Goal: Task Accomplishment & Management: Manage account settings

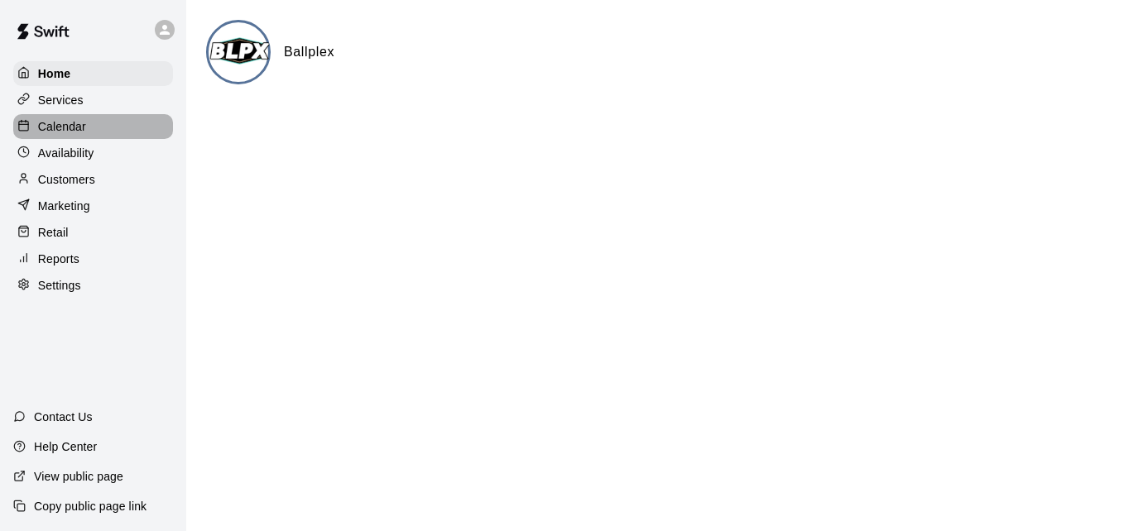
click at [115, 122] on div "Calendar" at bounding box center [93, 126] width 160 height 25
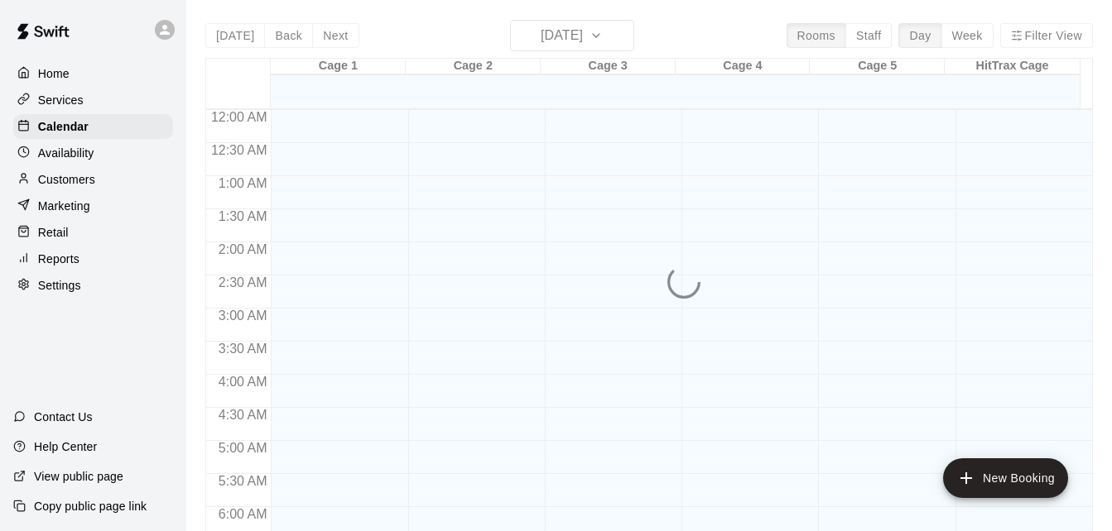
scroll to position [1064, 0]
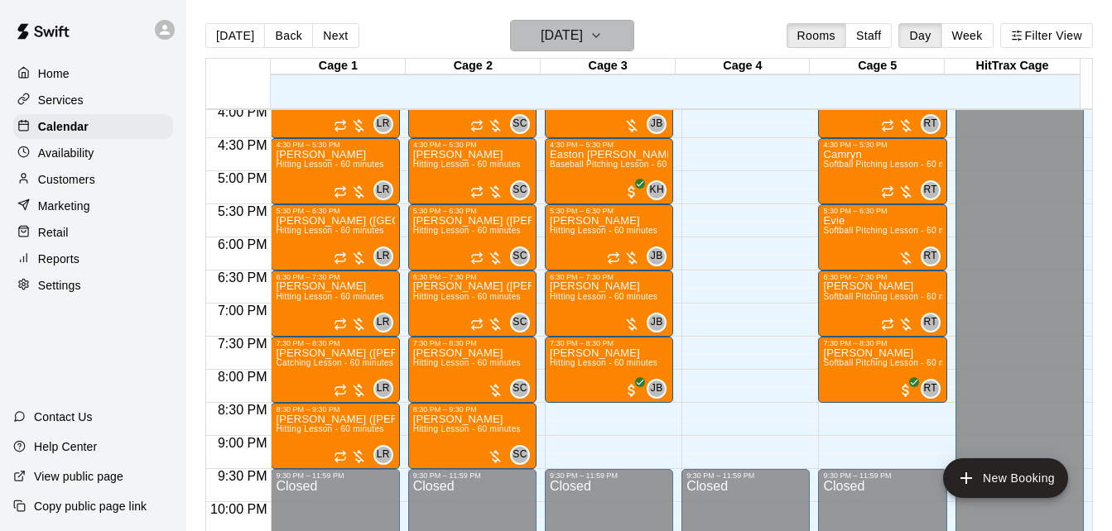
click at [599, 36] on icon "button" at bounding box center [596, 35] width 7 height 3
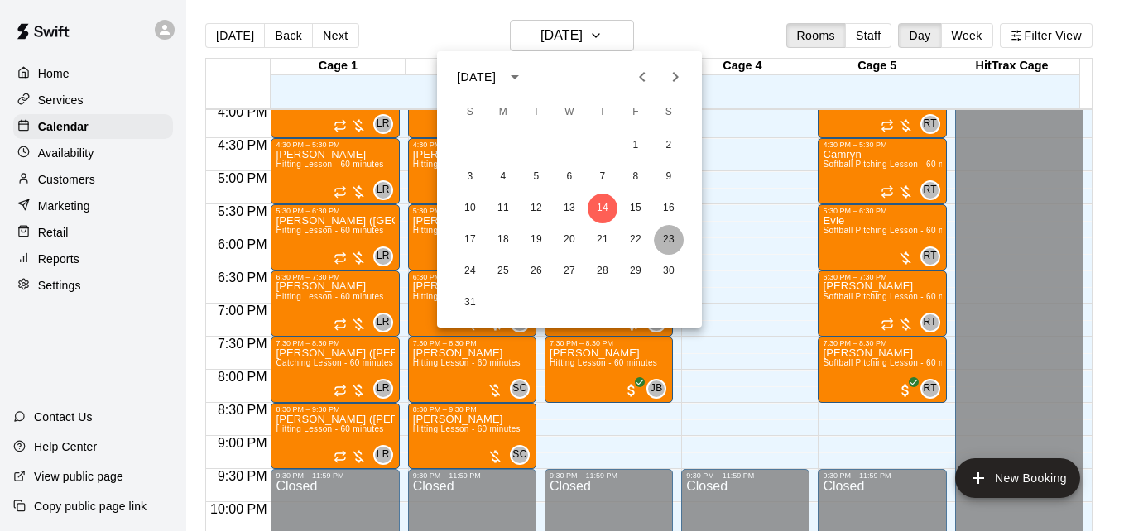
click at [663, 238] on button "23" at bounding box center [669, 240] width 30 height 30
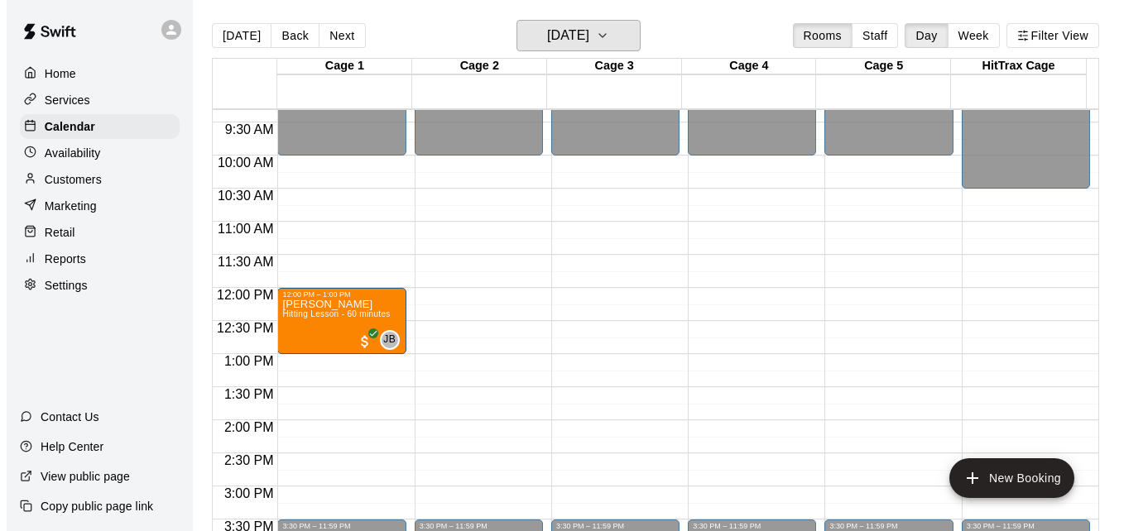
scroll to position [601, 0]
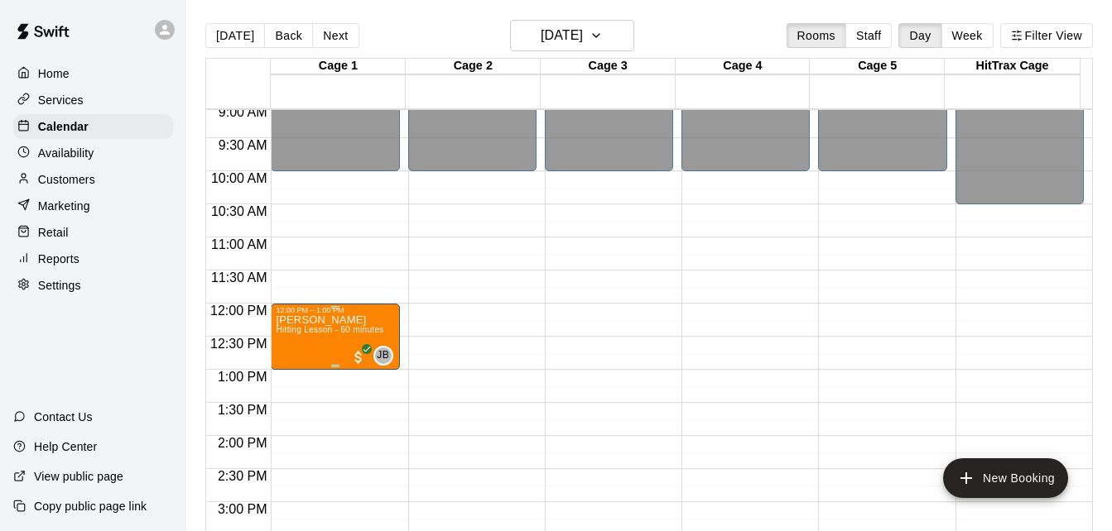
click at [334, 334] on span "Hitting Lesson - 60 minutes" at bounding box center [330, 329] width 108 height 9
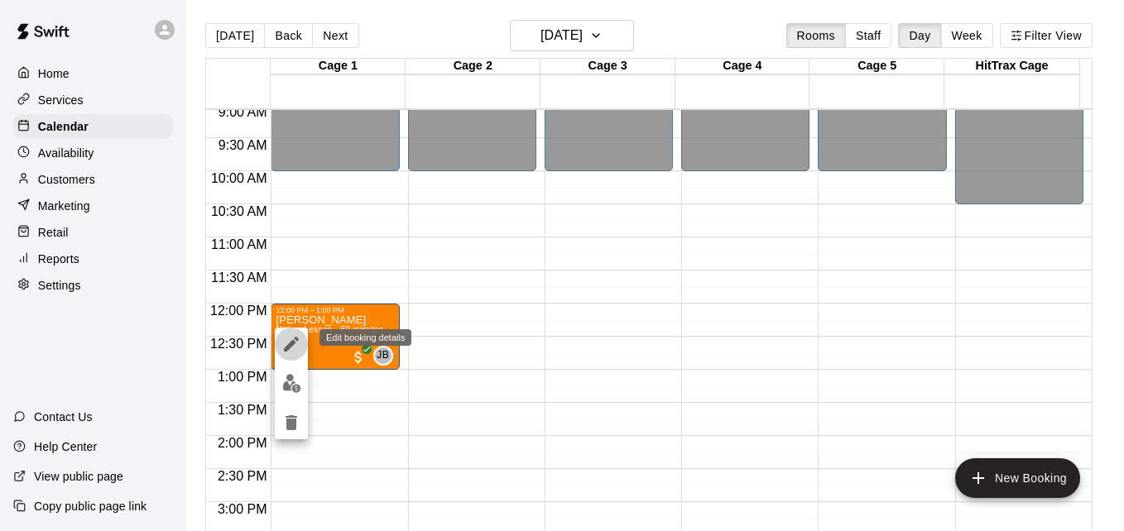
click at [296, 343] on icon "edit" at bounding box center [291, 344] width 20 height 20
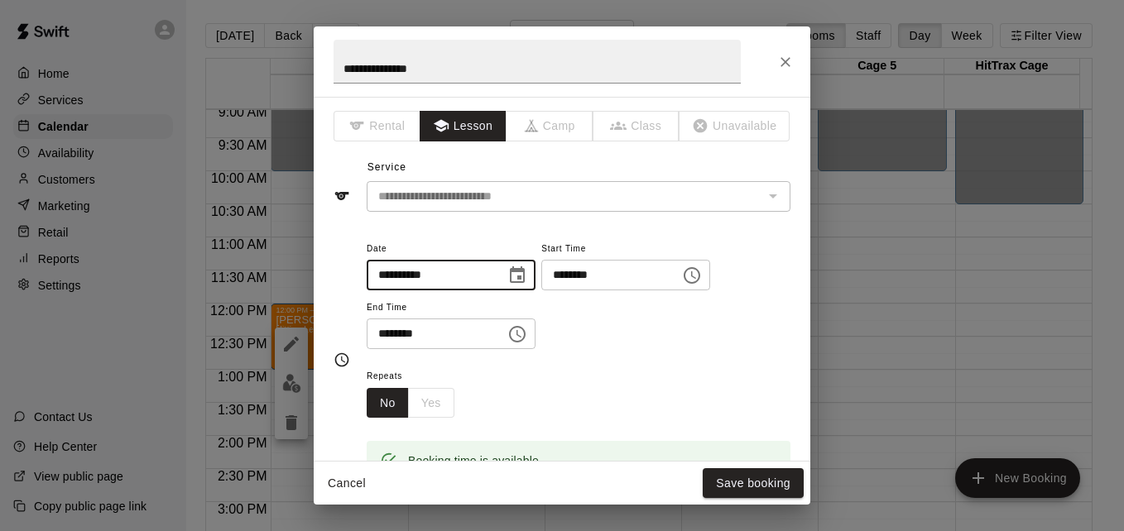
click at [461, 278] on input "**********" at bounding box center [430, 275] width 127 height 31
click at [527, 280] on icon "Choose date, selected date is Aug 23, 2025" at bounding box center [517, 276] width 20 height 20
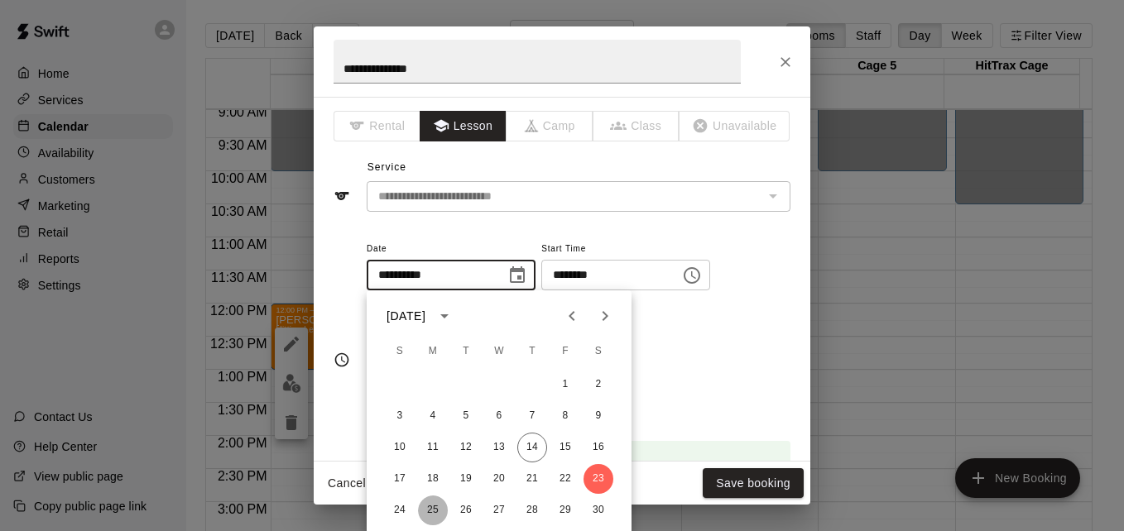
click at [437, 507] on button "25" at bounding box center [433, 511] width 30 height 30
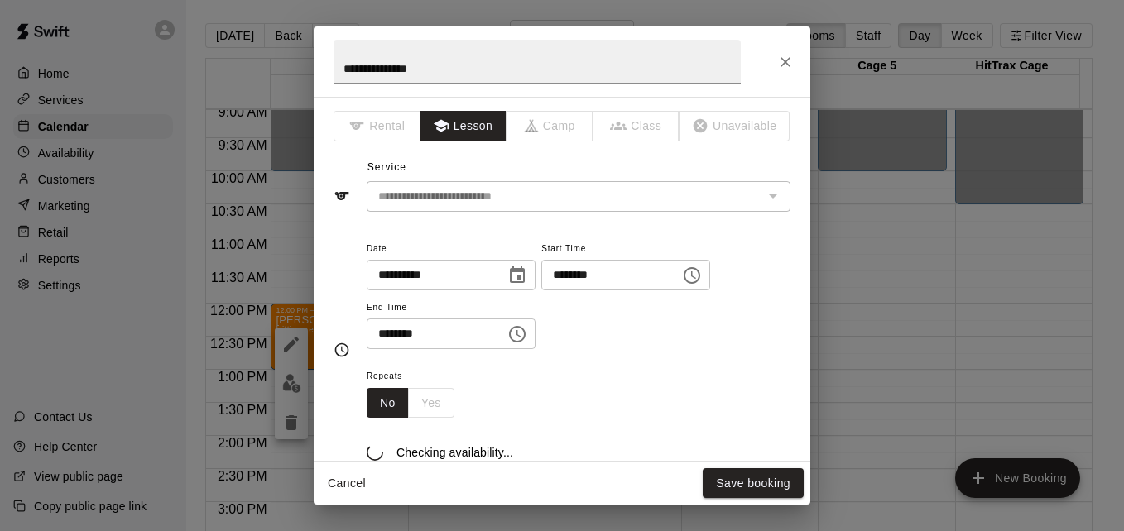
type input "**********"
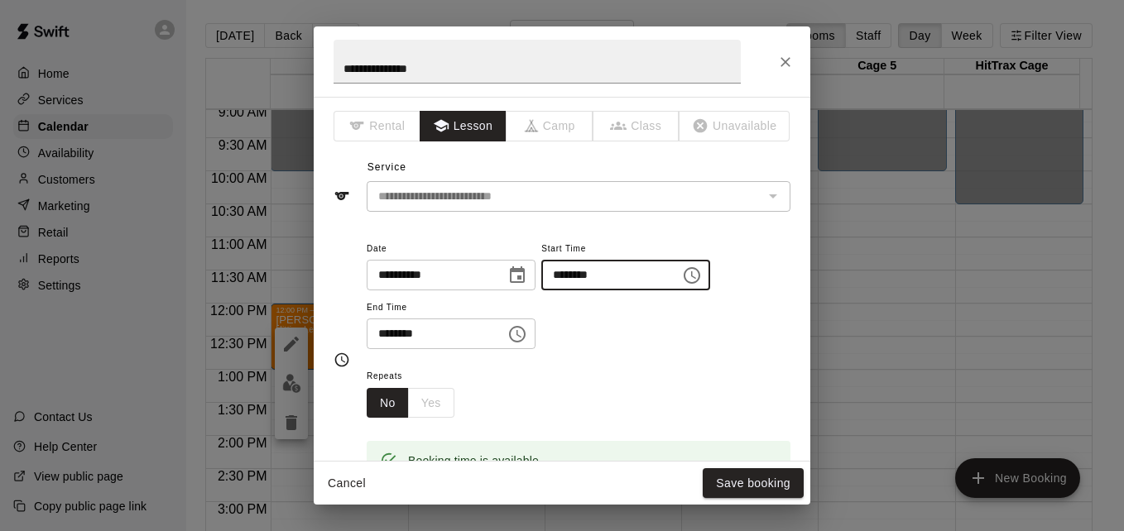
click at [588, 281] on input "********" at bounding box center [604, 275] width 127 height 31
type input "********"
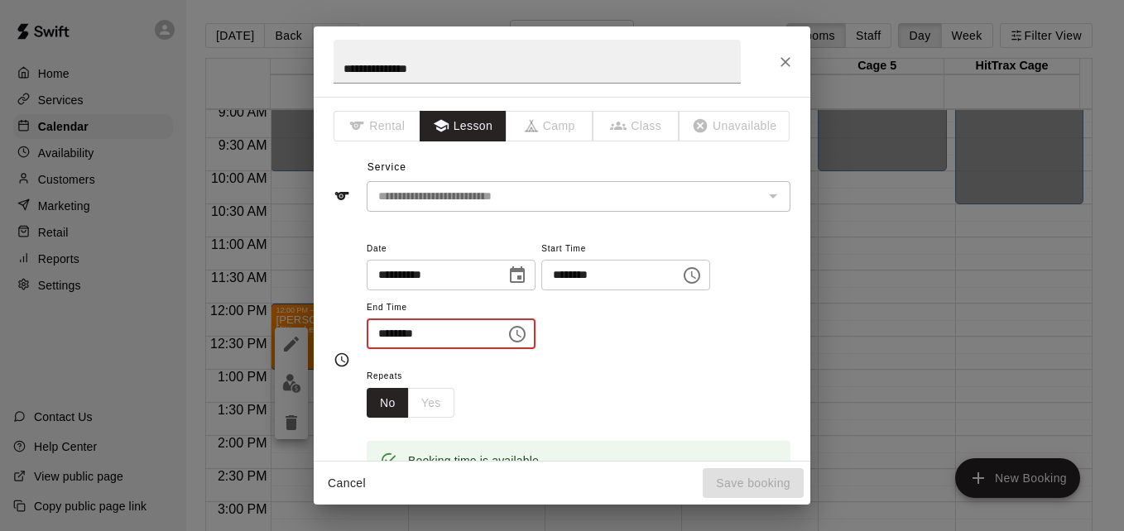
click at [386, 343] on input "********" at bounding box center [430, 334] width 127 height 31
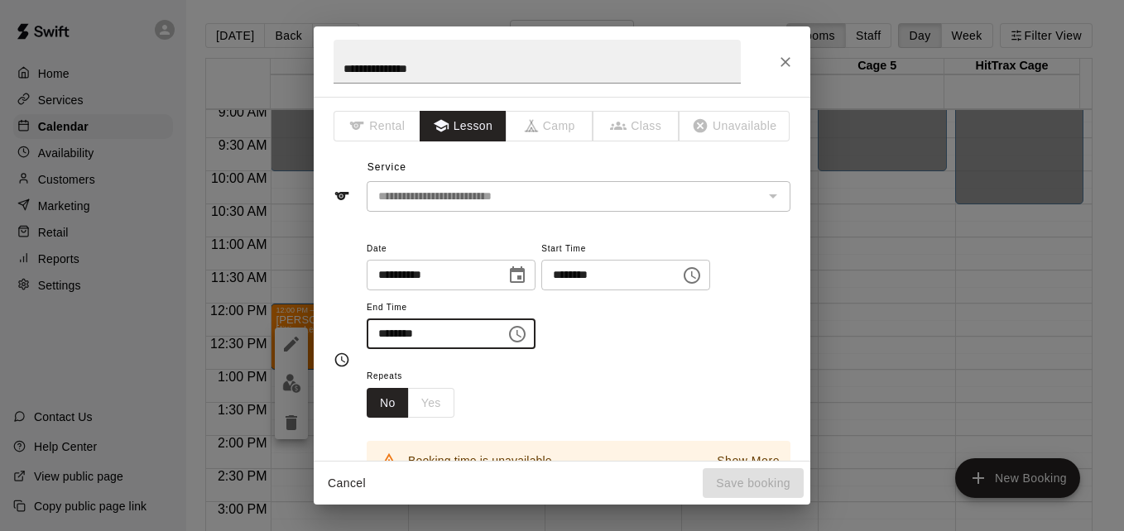
type input "********"
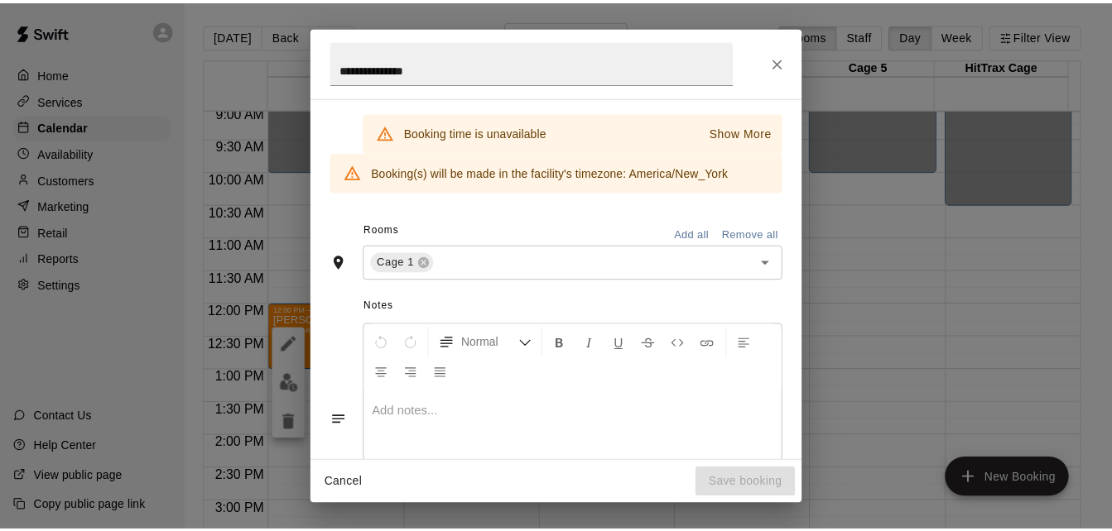
scroll to position [342, 0]
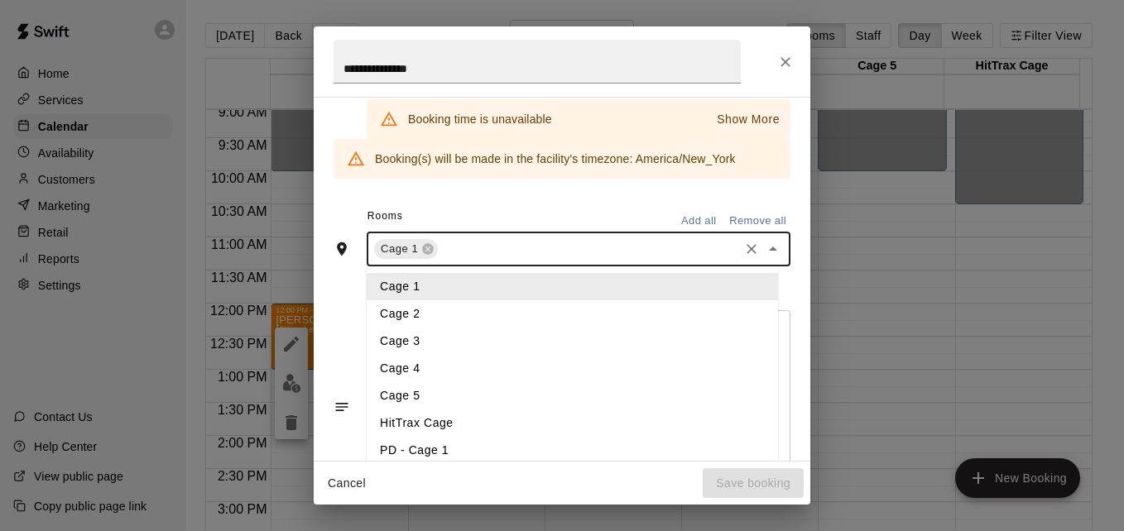
click at [462, 252] on input "text" at bounding box center [588, 249] width 296 height 21
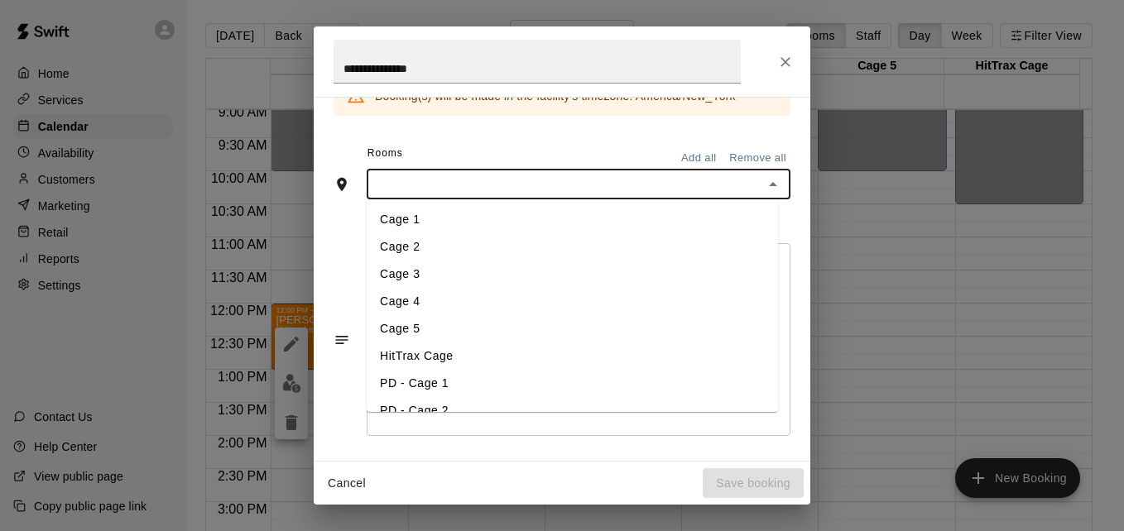
click at [448, 268] on li "Cage 3" at bounding box center [572, 274] width 411 height 27
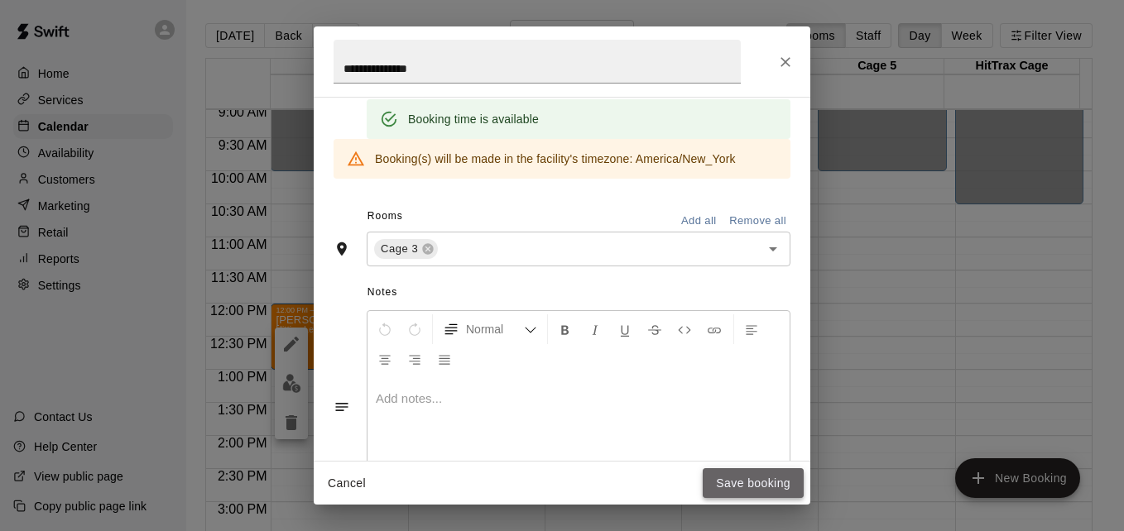
click at [732, 487] on button "Save booking" at bounding box center [753, 483] width 101 height 31
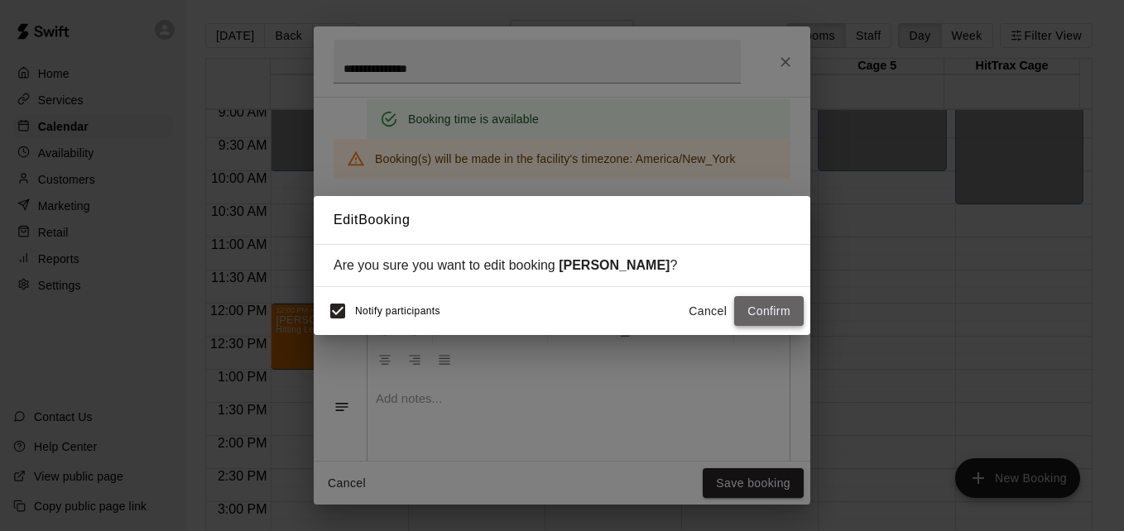
click at [747, 319] on button "Confirm" at bounding box center [769, 311] width 70 height 31
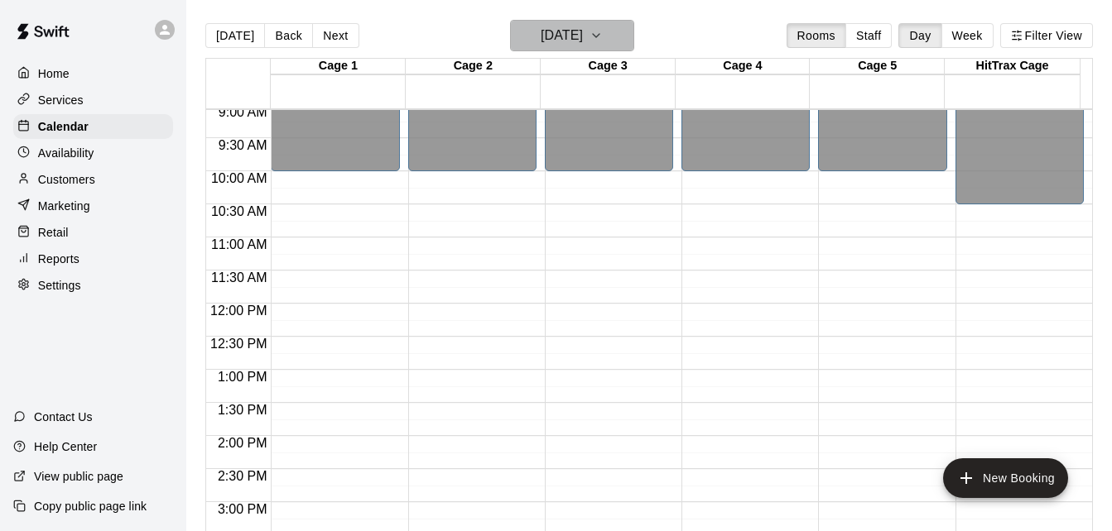
click at [565, 42] on h6 "[DATE]" at bounding box center [561, 35] width 42 height 23
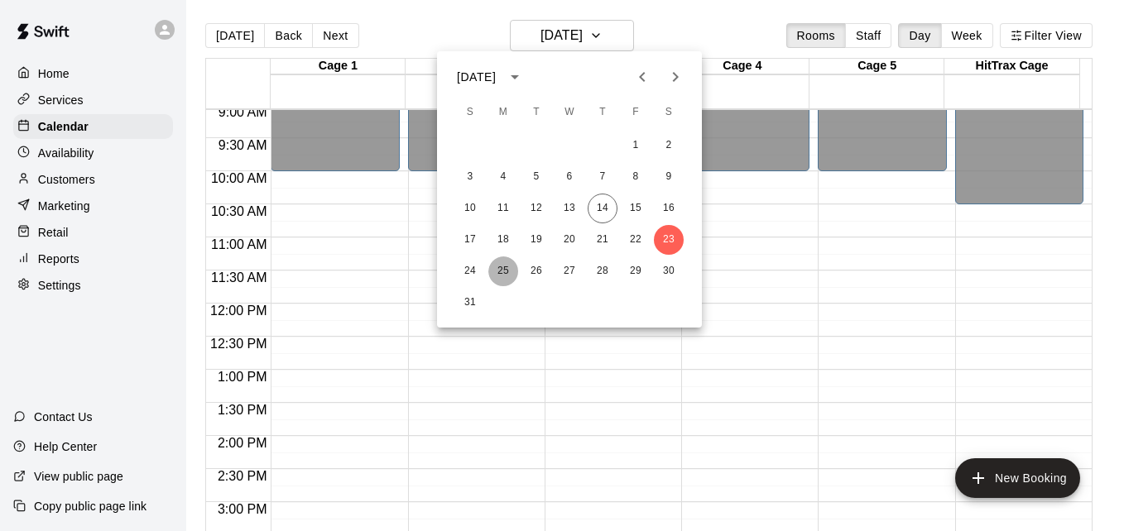
click at [494, 264] on button "25" at bounding box center [503, 272] width 30 height 30
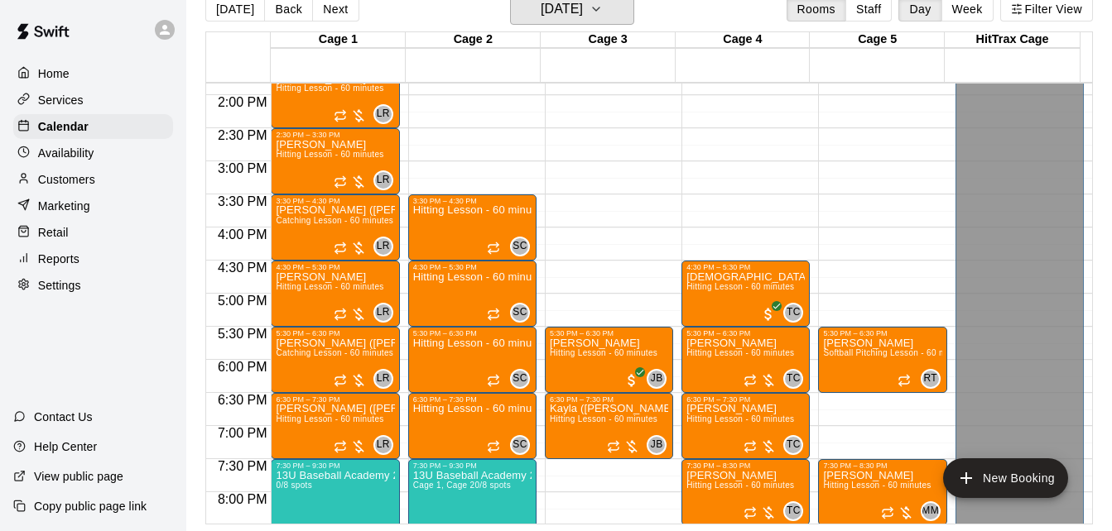
scroll to position [932, 0]
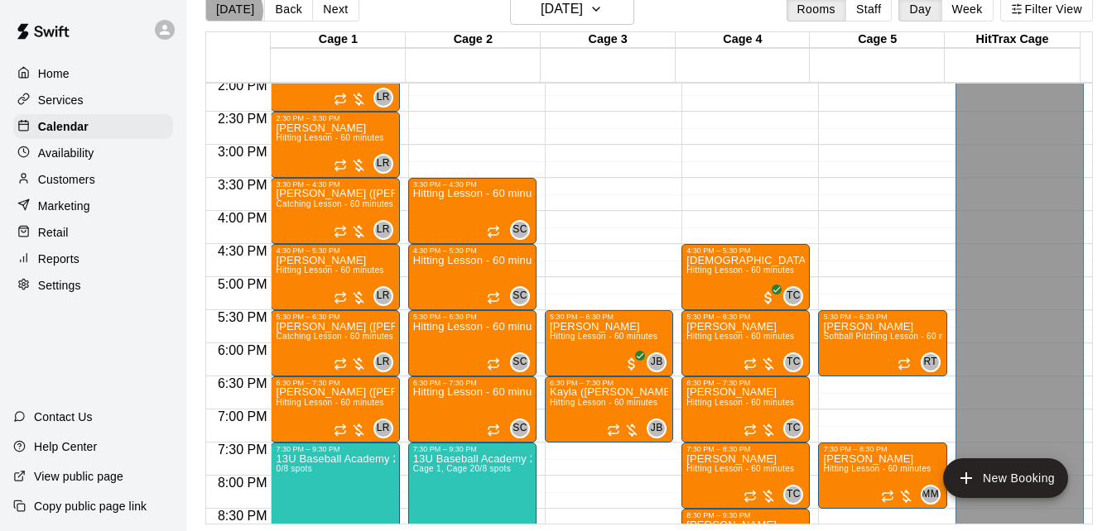
click at [232, 10] on button "[DATE]" at bounding box center [235, 9] width 60 height 25
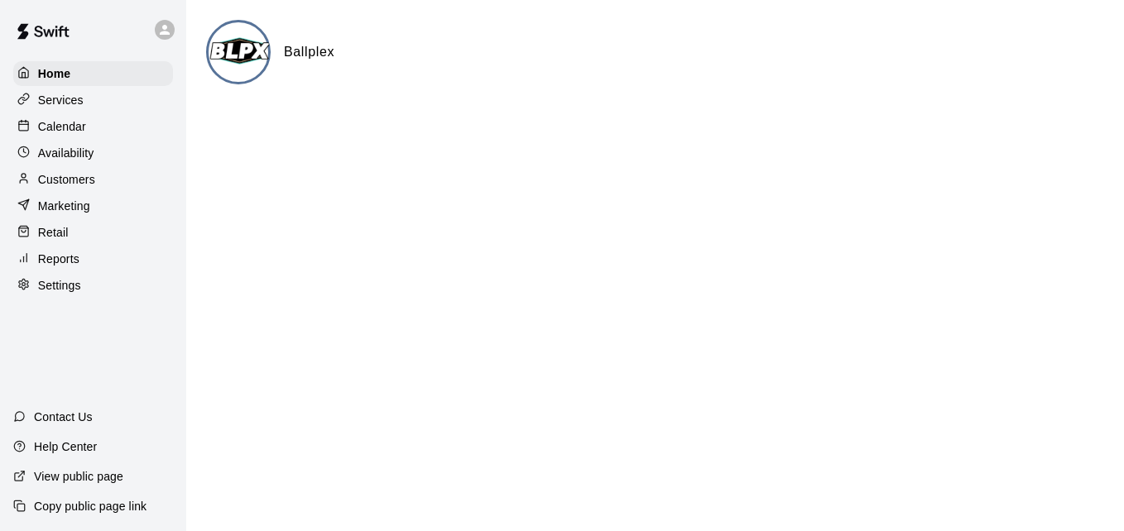
click at [114, 137] on div "Calendar" at bounding box center [93, 126] width 160 height 25
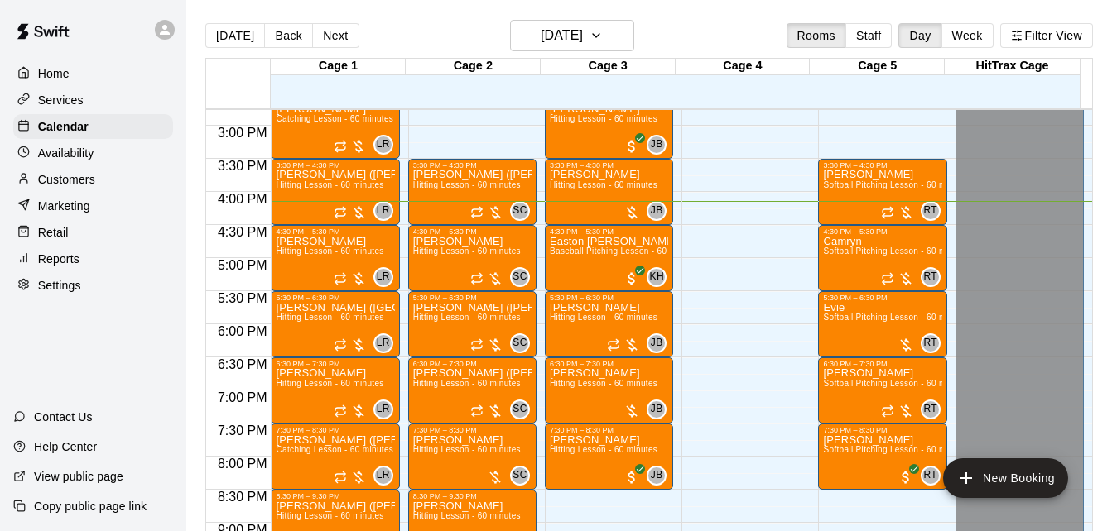
scroll to position [970, 0]
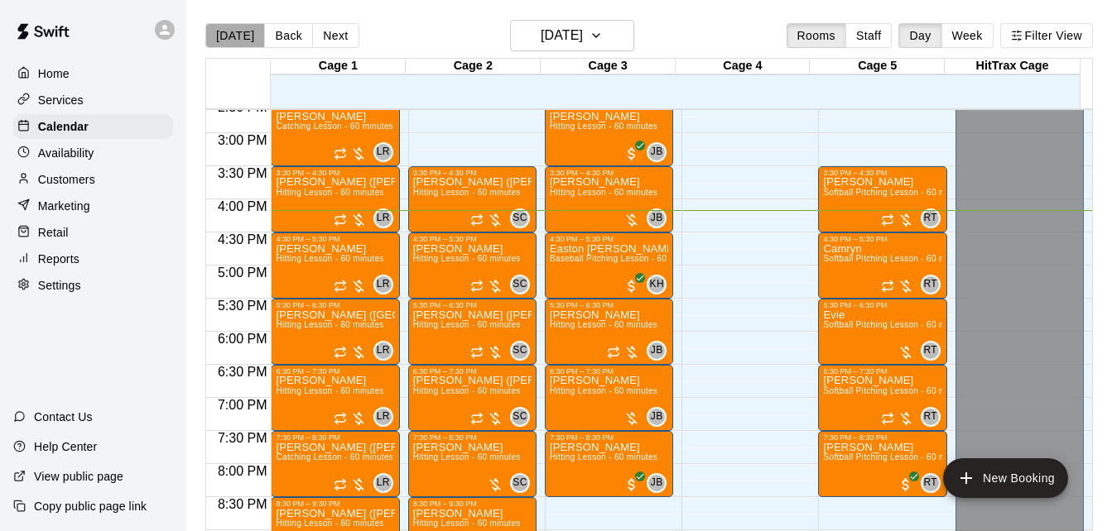
click at [238, 42] on button "[DATE]" at bounding box center [235, 35] width 60 height 25
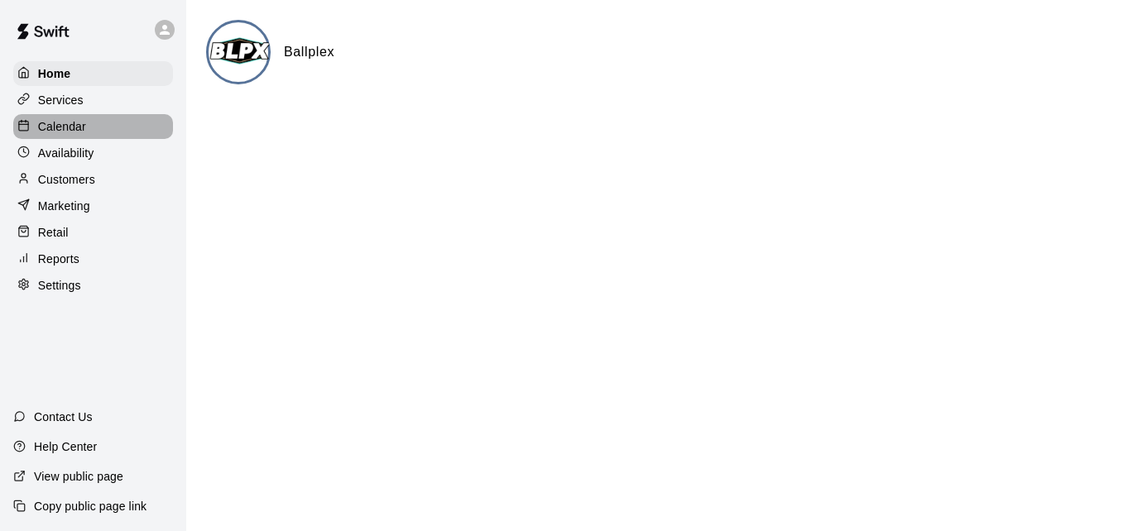
click at [117, 126] on div "Calendar" at bounding box center [93, 126] width 160 height 25
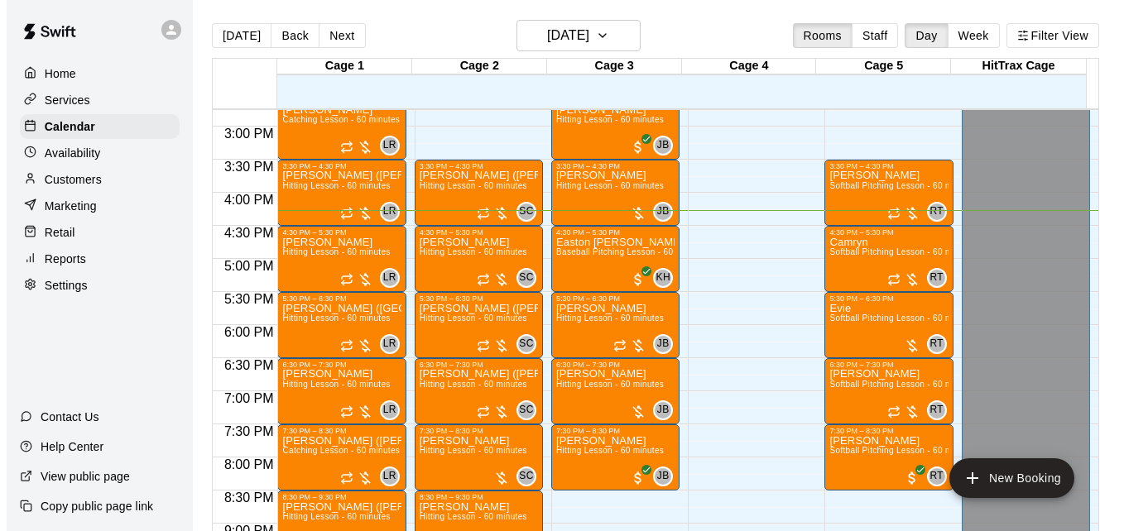
scroll to position [974, 0]
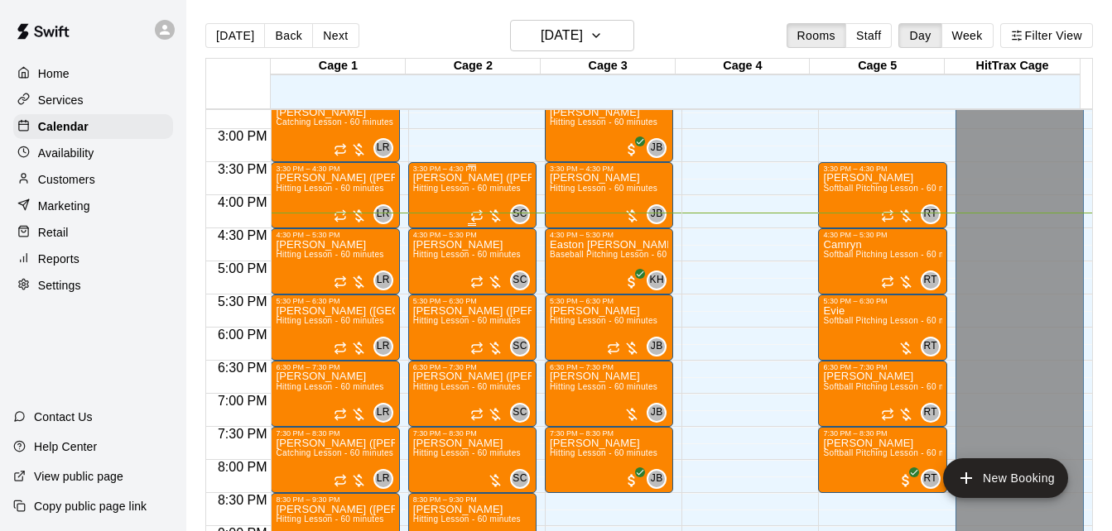
click at [452, 193] on span "Hitting Lesson - 60 minutes" at bounding box center [467, 188] width 108 height 9
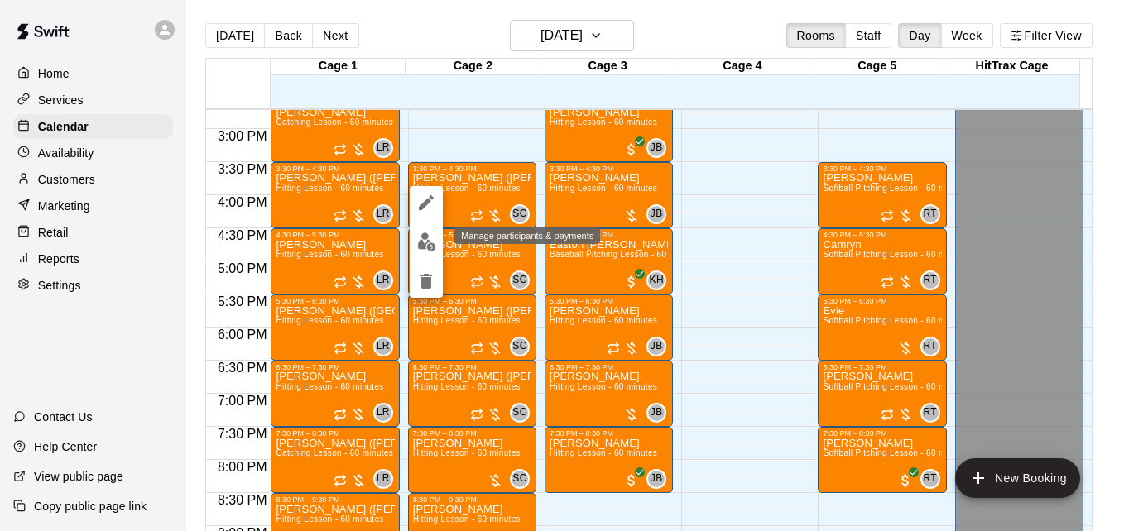
click at [423, 241] on img "edit" at bounding box center [426, 242] width 19 height 19
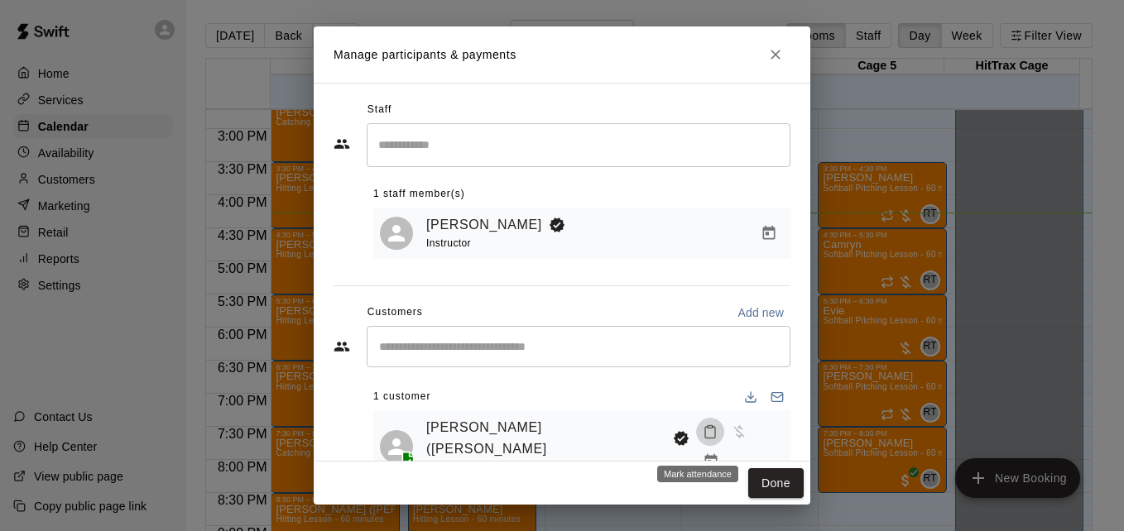
click at [703, 439] on icon "Mark attendance" at bounding box center [710, 432] width 15 height 15
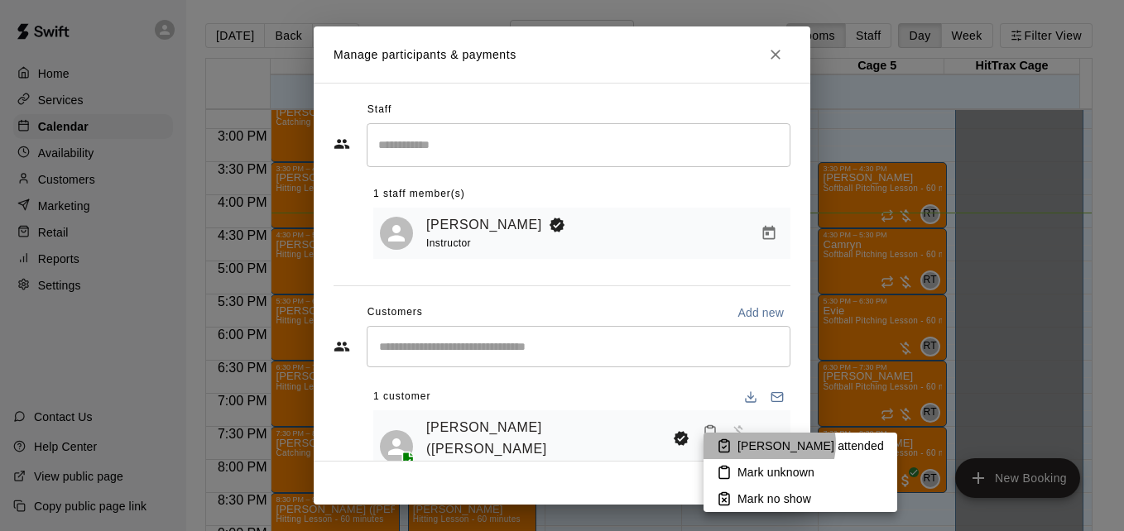
click at [768, 444] on p "Mark attended" at bounding box center [810, 446] width 146 height 17
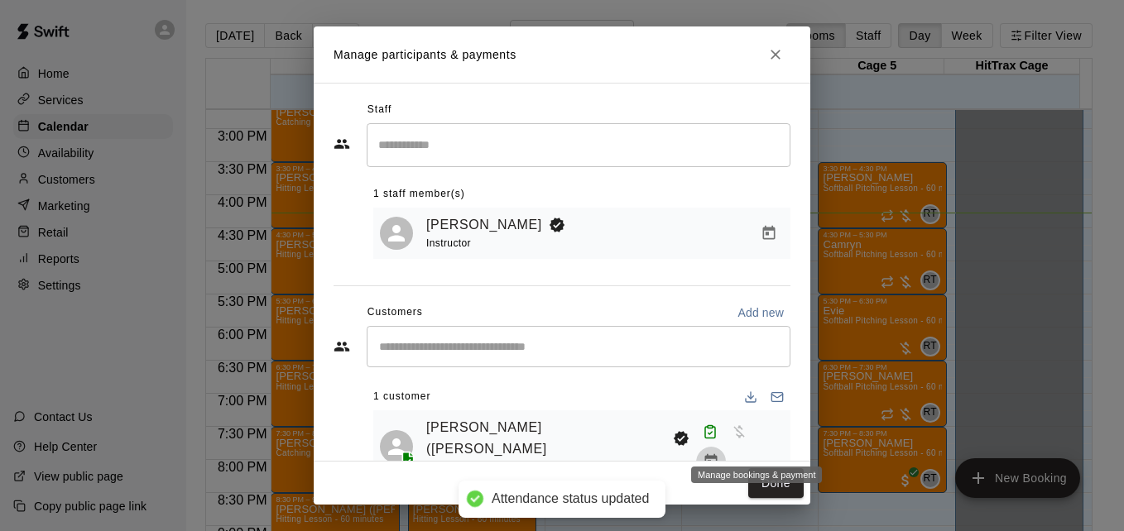
click at [719, 454] on icon "Manage bookings & payment" at bounding box center [711, 462] width 17 height 17
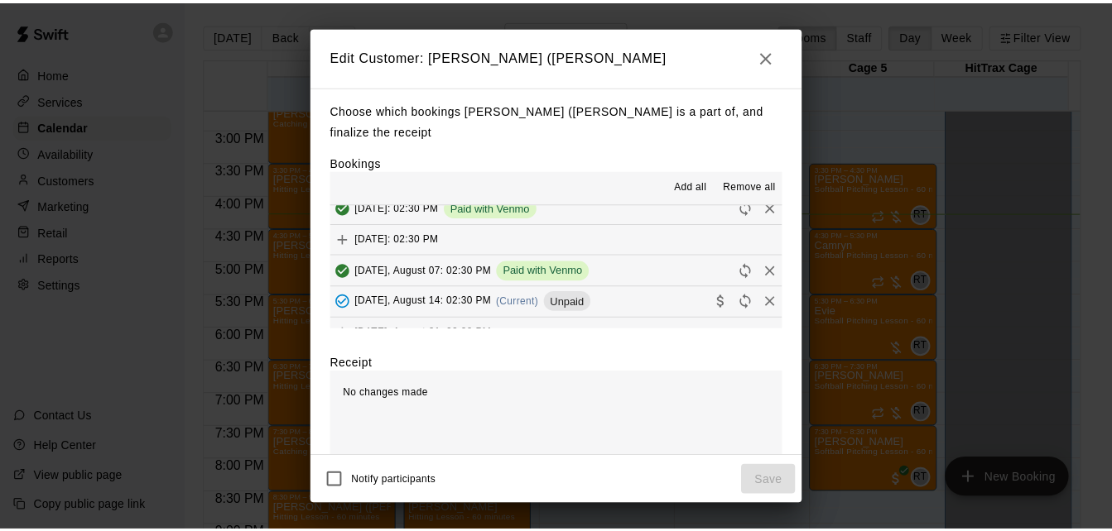
scroll to position [232, 0]
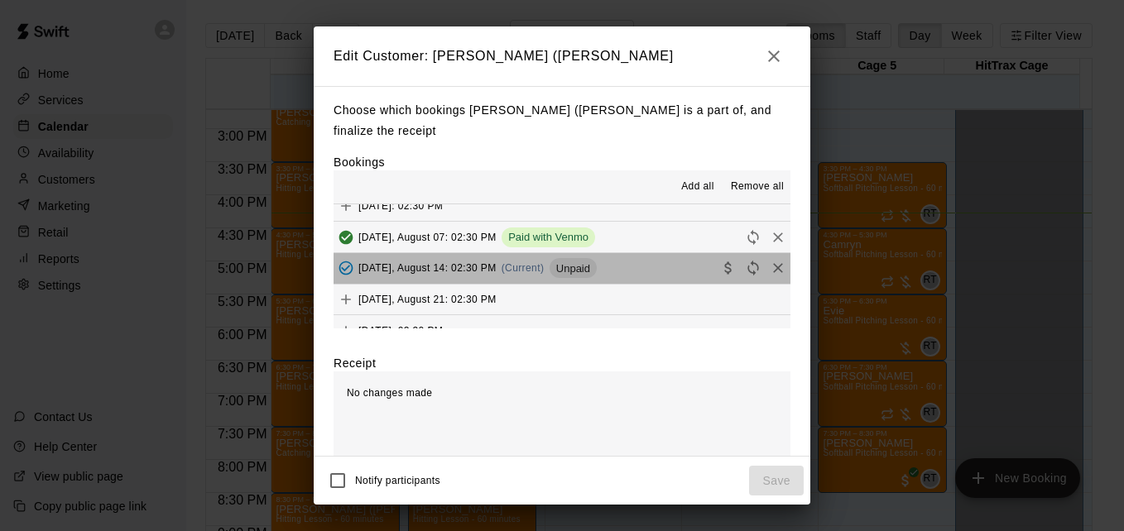
click at [637, 270] on button "Thursday, August 14: 02:30 PM (Current) Unpaid" at bounding box center [562, 268] width 457 height 31
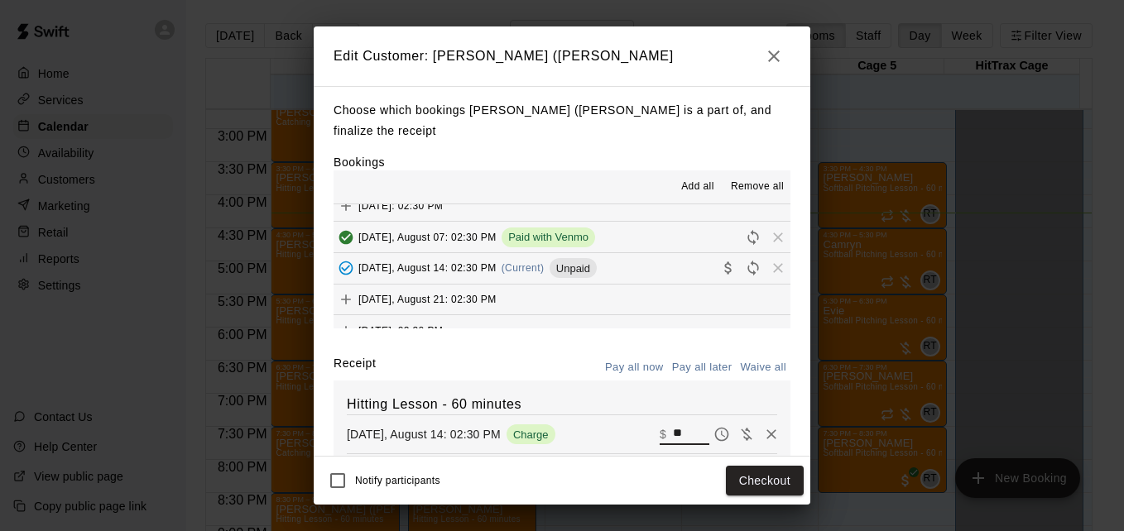
click at [673, 443] on input "**" at bounding box center [691, 435] width 36 height 22
type input "**"
click at [777, 484] on button "Checkout" at bounding box center [765, 481] width 78 height 31
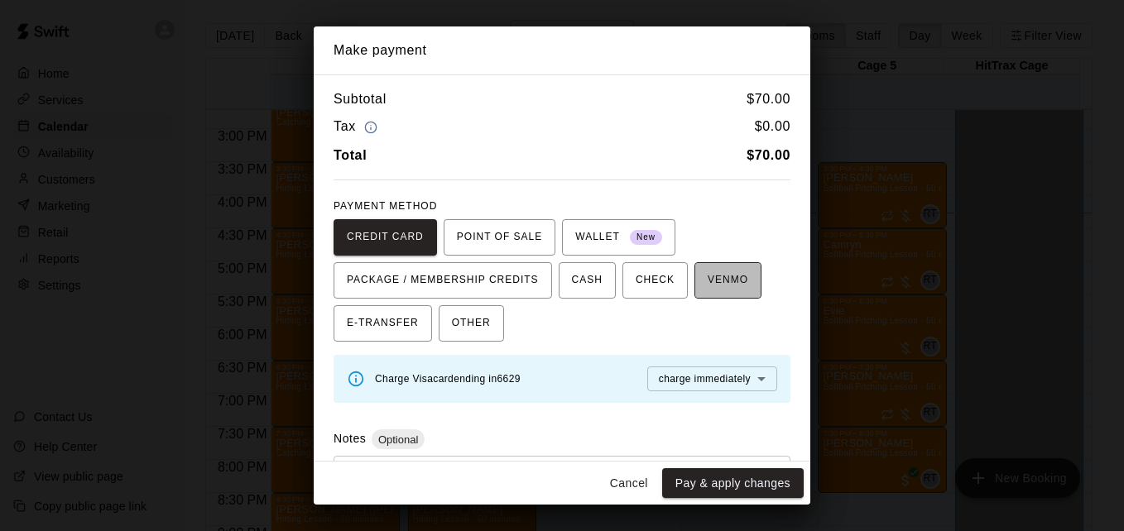
click at [723, 279] on span "VENMO" at bounding box center [728, 280] width 41 height 26
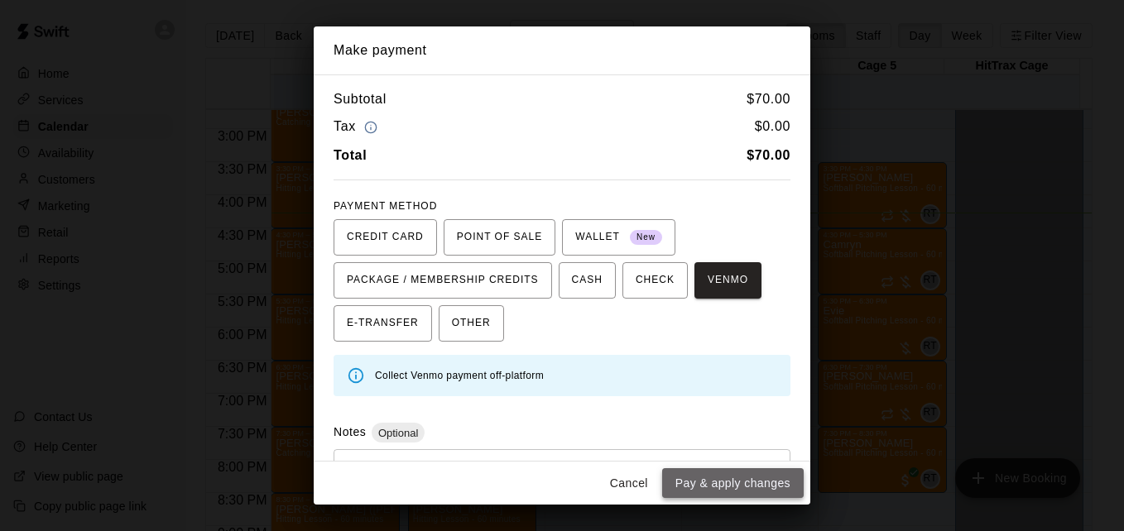
click at [746, 492] on button "Pay & apply changes" at bounding box center [733, 483] width 142 height 31
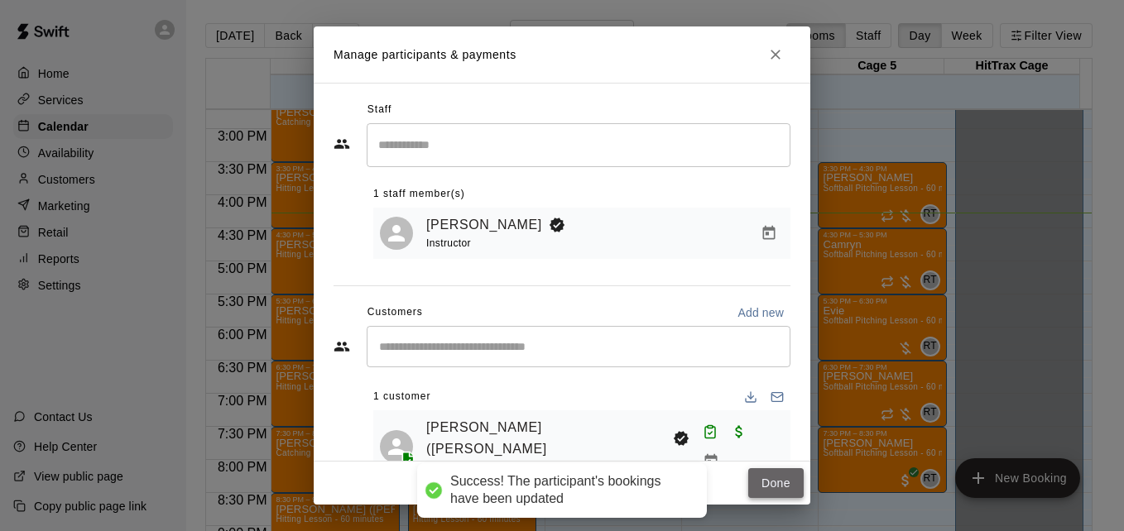
click at [773, 487] on button "Done" at bounding box center [775, 483] width 55 height 31
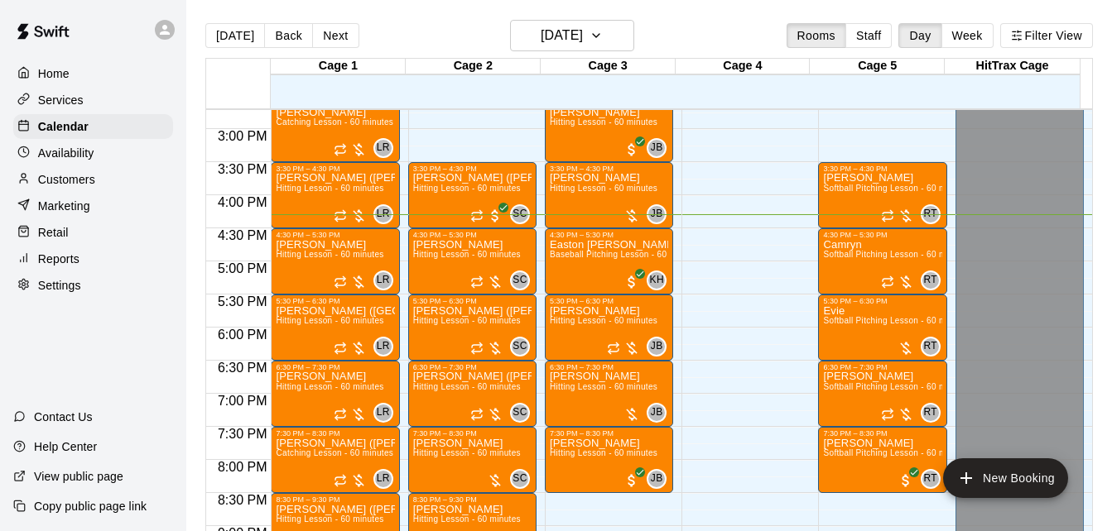
click at [1078, 122] on div at bounding box center [1024, 121] width 136 height 17
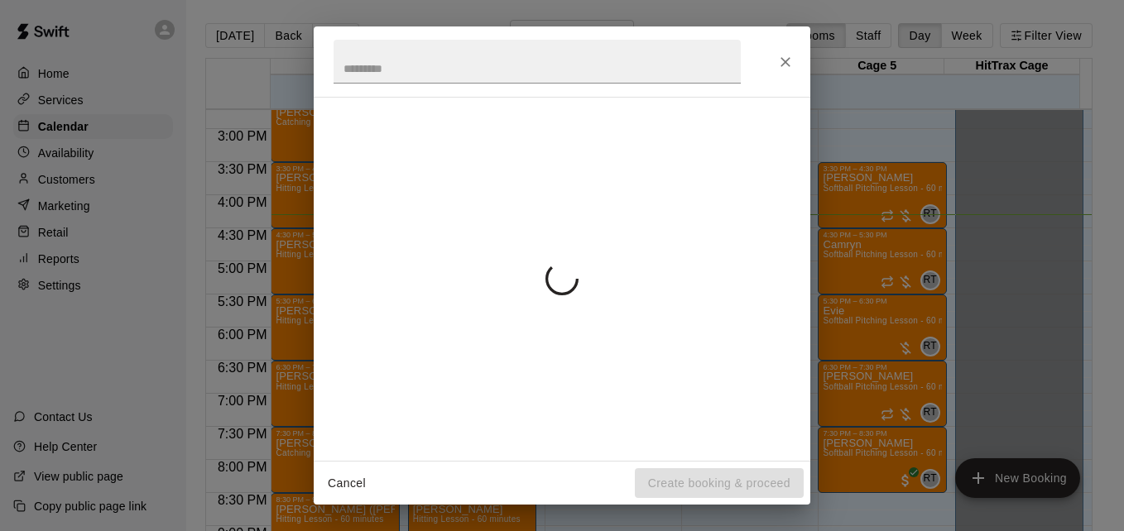
click at [1086, 122] on div "Cancel Create booking & proceed" at bounding box center [562, 265] width 1124 height 531
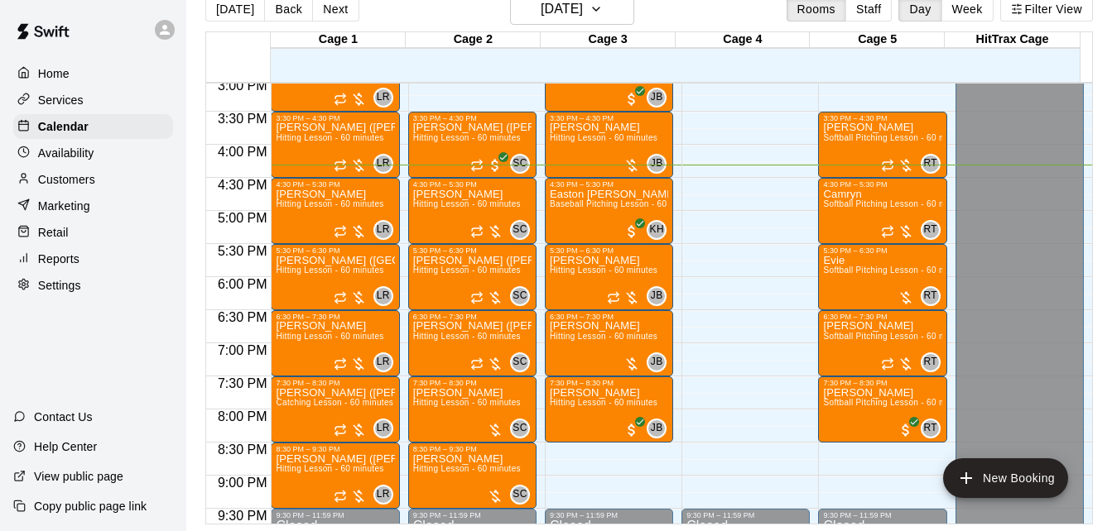
scroll to position [1007, 0]
